Goal: Browse casually: Explore the website without a specific task or goal

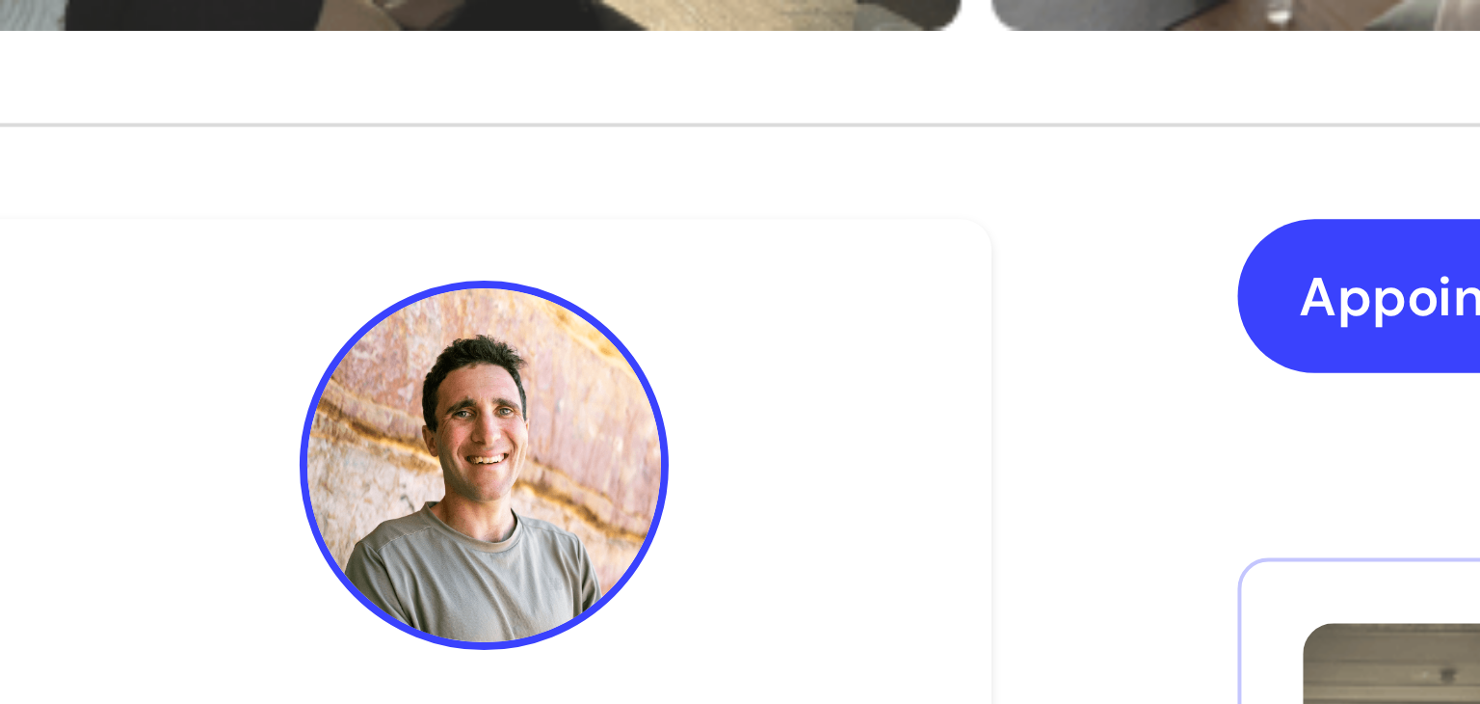
scroll to position [39, 0]
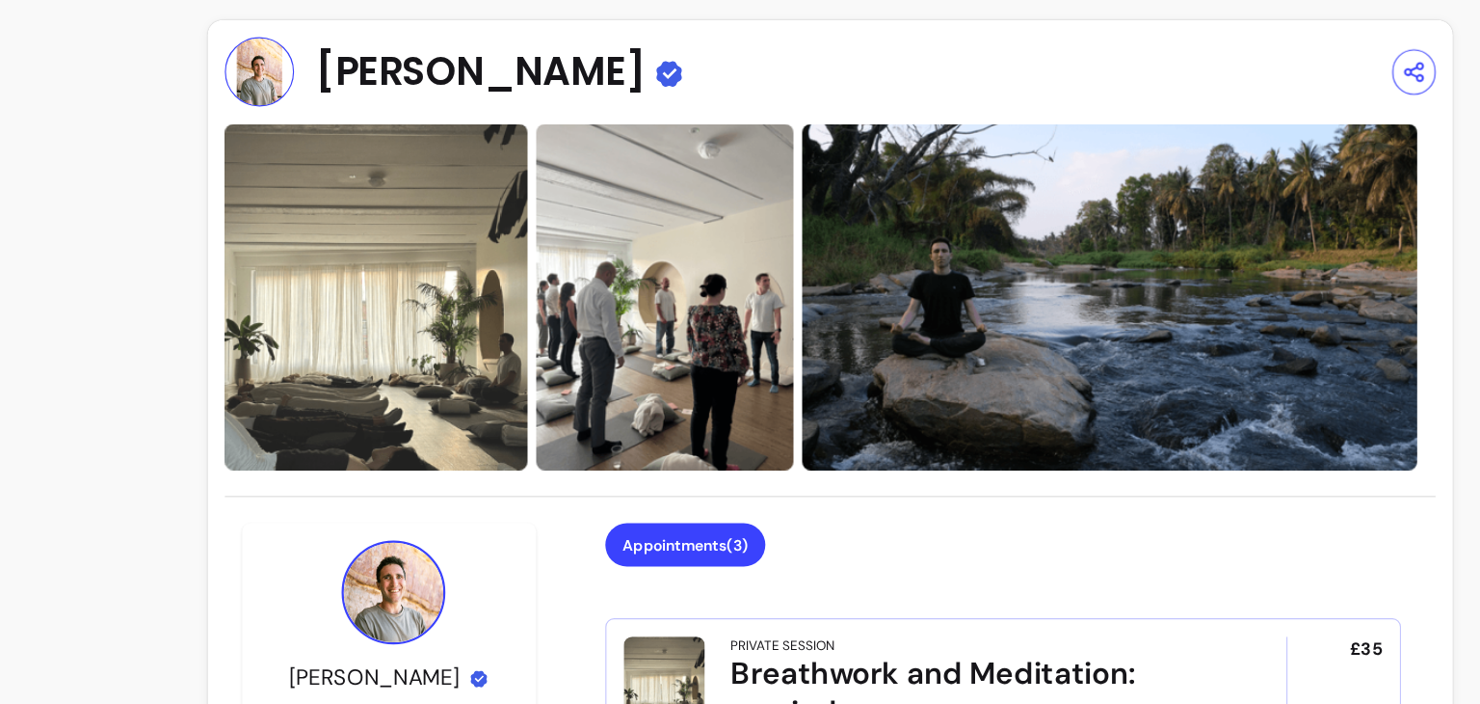
click at [1008, 277] on img at bounding box center [989, 270] width 548 height 308
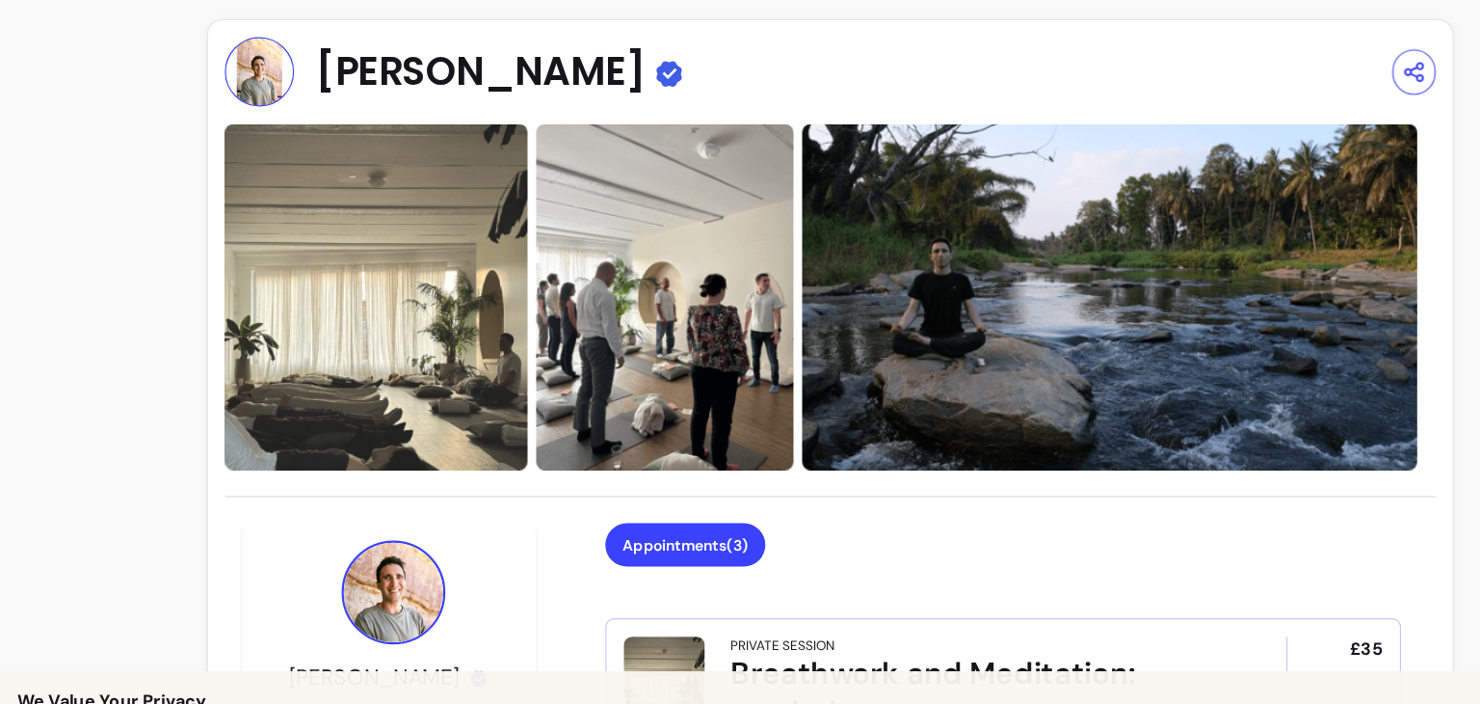
click at [897, 348] on img at bounding box center [989, 270] width 548 height 308
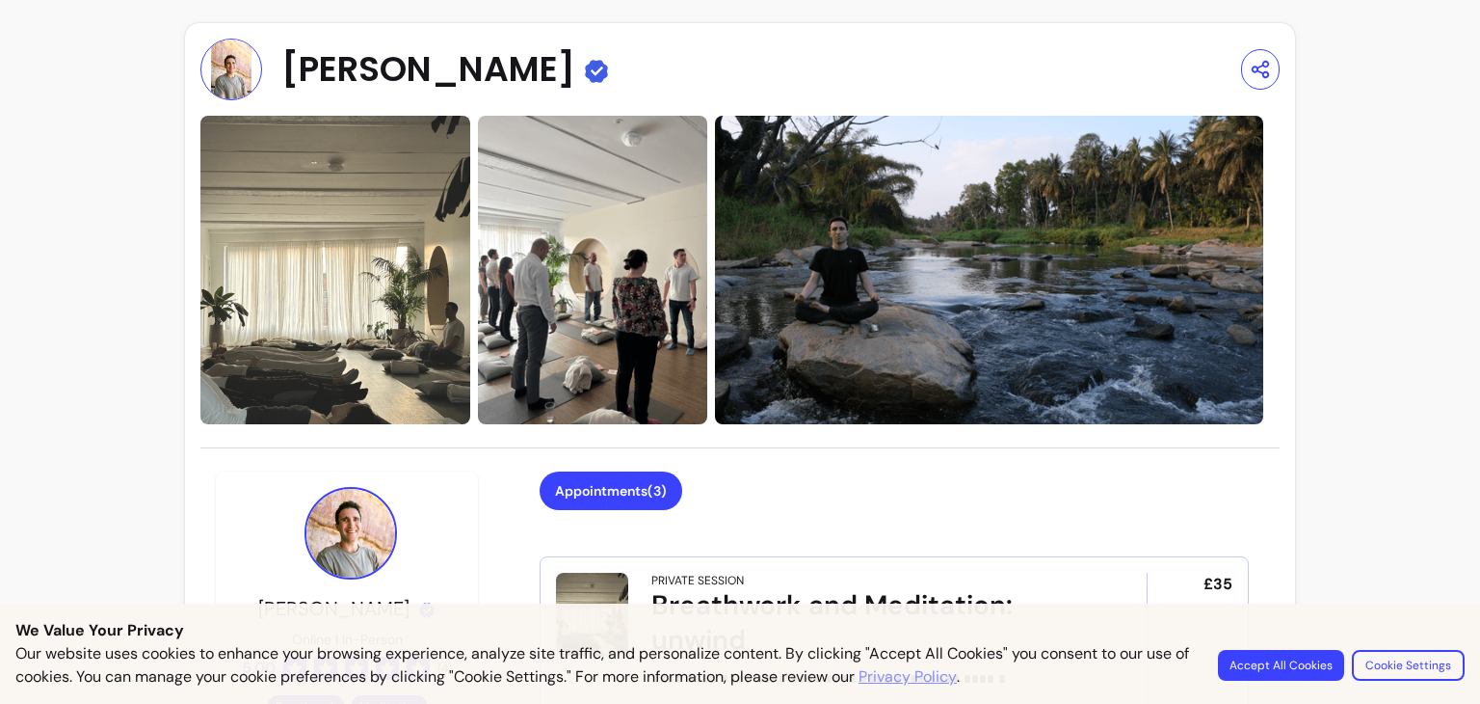
click at [1070, 257] on img at bounding box center [989, 270] width 548 height 308
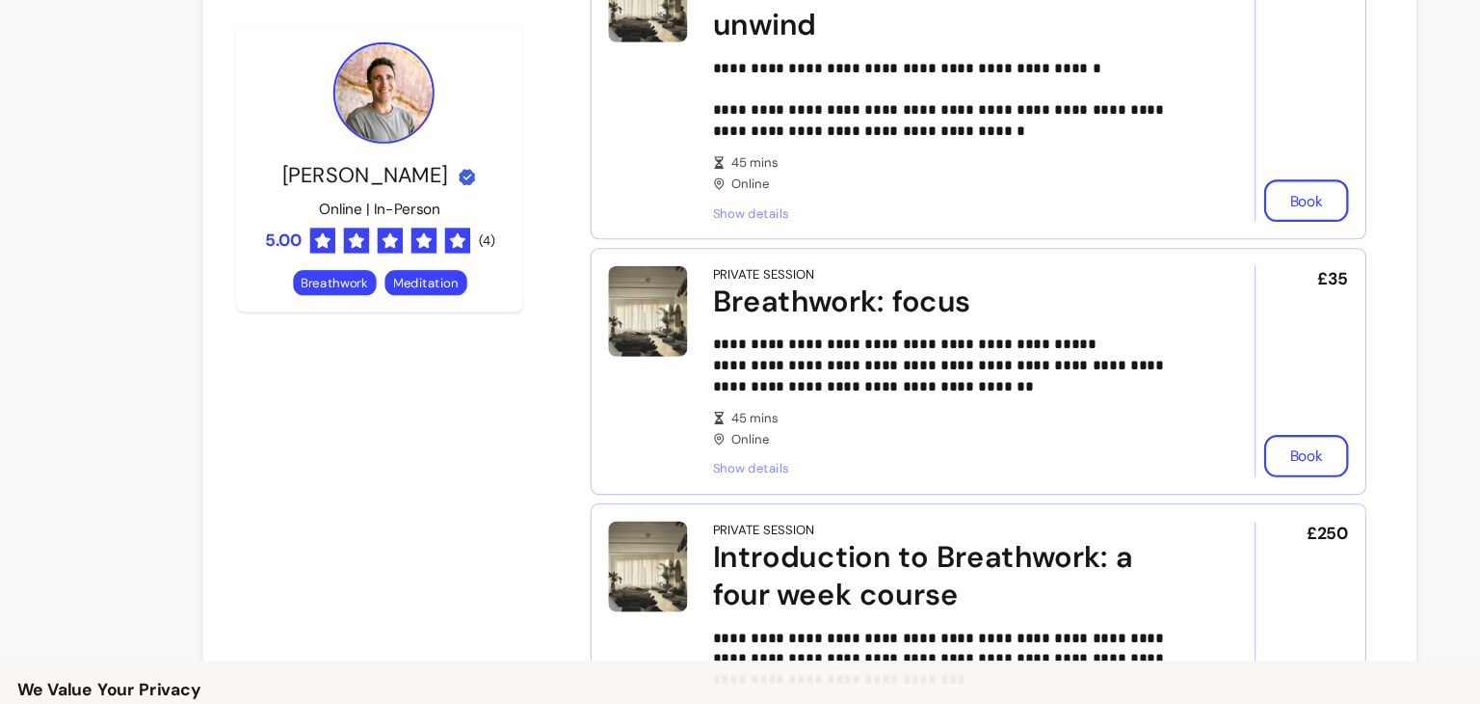
click at [902, 457] on ul "**********" at bounding box center [894, 329] width 709 height 781
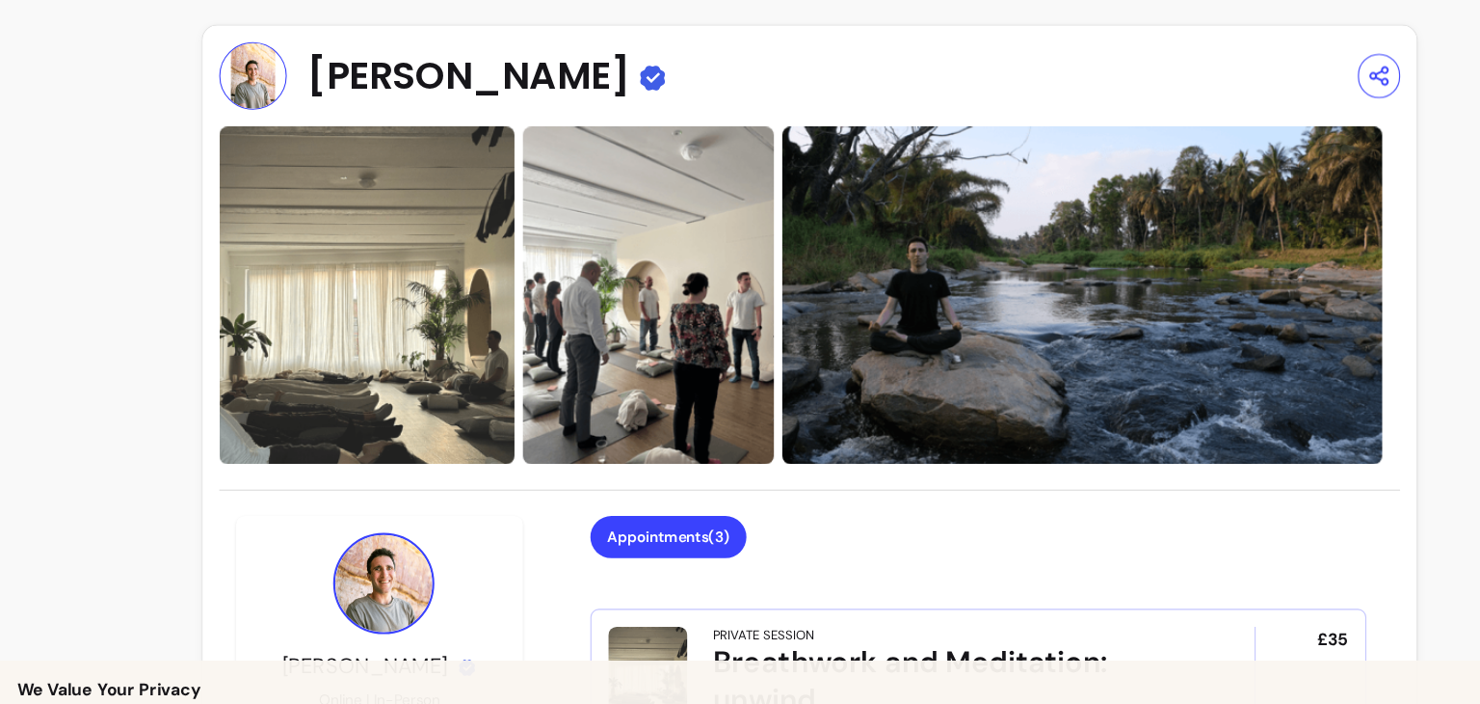
click at [1110, 303] on img at bounding box center [989, 270] width 548 height 308
